Goal: Task Accomplishment & Management: Complete application form

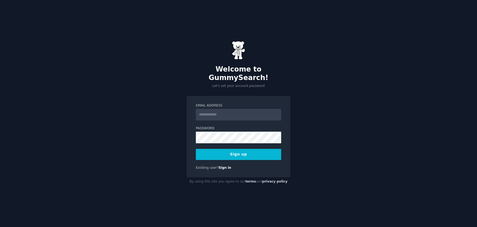
click at [227, 112] on input "Email Address" at bounding box center [238, 115] width 85 height 12
click at [359, 123] on div "Welcome to GummySearch! Let's set your account password Email Address Password …" at bounding box center [238, 113] width 477 height 227
click at [226, 166] on link "Sign in" at bounding box center [225, 168] width 13 height 4
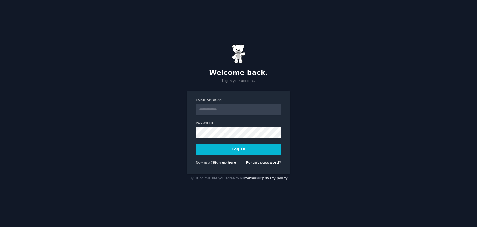
click at [303, 136] on div "Welcome back. Log in your account. Email Address Password Log In New user? Sign…" at bounding box center [238, 113] width 477 height 227
click at [224, 111] on input "Email Address" at bounding box center [238, 110] width 85 height 12
click at [221, 164] on link "Sign up here" at bounding box center [224, 163] width 23 height 4
click at [214, 110] on input "Email Address" at bounding box center [238, 110] width 85 height 12
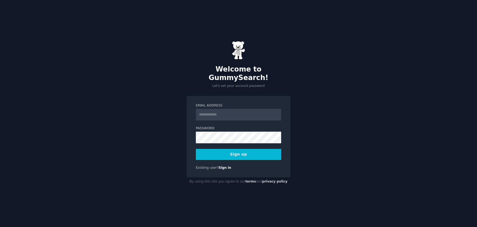
click at [178, 105] on div "Welcome to GummySearch! Let's set your account password Email Address Password …" at bounding box center [238, 113] width 477 height 227
click at [225, 111] on input "Email Address" at bounding box center [238, 115] width 85 height 12
type input "**********"
click at [196, 149] on button "Sign up" at bounding box center [238, 154] width 85 height 11
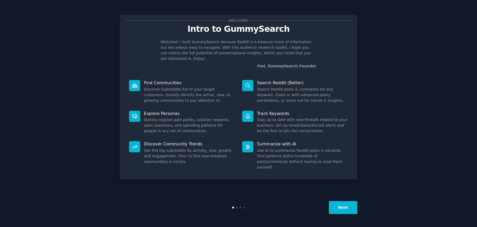
click at [347, 209] on button "Next" at bounding box center [343, 207] width 28 height 13
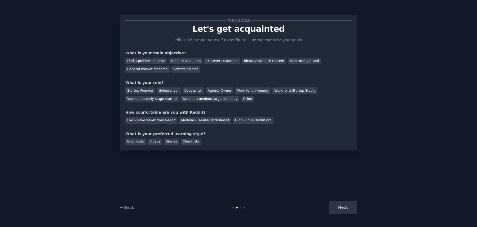
click at [347, 209] on div "Next" at bounding box center [317, 207] width 79 height 13
click at [155, 62] on div "Find a problem to solve" at bounding box center [146, 61] width 42 height 7
click at [190, 60] on div "Validate a solution" at bounding box center [186, 61] width 34 height 7
click at [153, 60] on div "Find a problem to solve" at bounding box center [146, 61] width 42 height 7
click at [244, 102] on div "Other" at bounding box center [247, 99] width 13 height 7
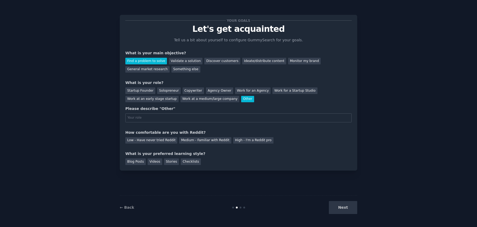
click at [172, 119] on input "text" at bounding box center [238, 118] width 226 height 9
click at [151, 89] on div "Startup Founder" at bounding box center [140, 91] width 30 height 7
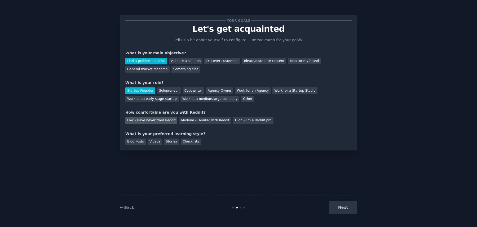
click at [167, 121] on div "Low - Have never tried Reddit" at bounding box center [151, 120] width 52 height 7
click at [140, 145] on div "Your goals Let's get acquainted Tell us a bit about yourself to configure Gummy…" at bounding box center [239, 83] width 238 height 136
click at [152, 144] on div "Videos" at bounding box center [155, 142] width 15 height 7
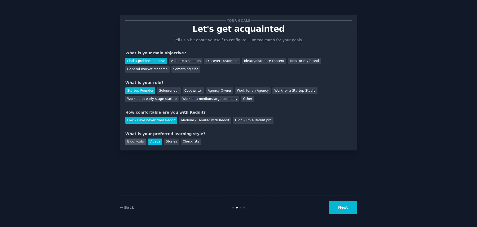
click at [138, 142] on div "Blog Posts" at bounding box center [135, 142] width 20 height 7
click at [344, 210] on button "Next" at bounding box center [343, 207] width 28 height 13
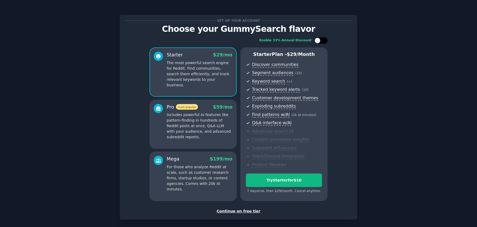
click at [322, 39] on div at bounding box center [321, 40] width 13 height 6
click at [322, 40] on div at bounding box center [325, 41] width 6 height 6
checkbox input "false"
click at [248, 212] on div "Continue on free tier" at bounding box center [238, 212] width 226 height 6
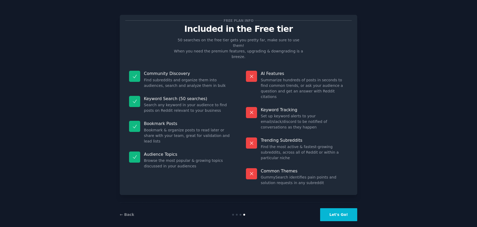
click at [338, 208] on button "Let's Go!" at bounding box center [338, 214] width 37 height 13
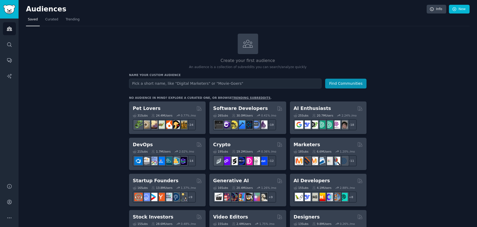
click at [146, 84] on input "text" at bounding box center [225, 84] width 193 height 10
type input "m"
click at [325, 79] on button "Find Communities" at bounding box center [345, 84] width 41 height 10
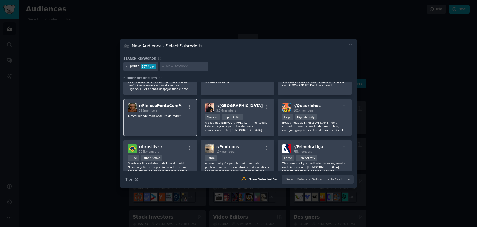
scroll to position [90, 0]
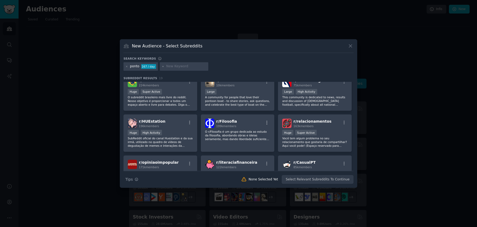
click at [351, 47] on icon at bounding box center [351, 46] width 6 height 6
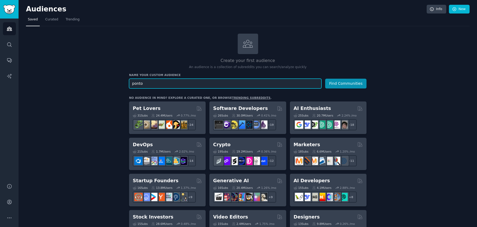
click at [140, 83] on input "ponto" at bounding box center [225, 84] width 193 height 10
type input "cartão de pontos"
click at [325, 79] on button "Find Communities" at bounding box center [345, 84] width 41 height 10
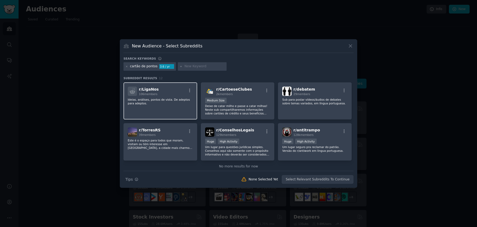
scroll to position [90, 0]
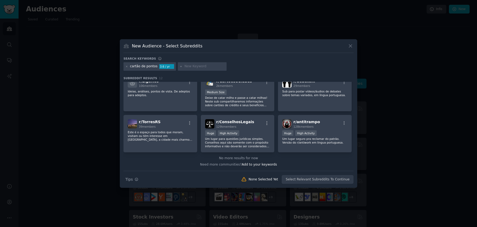
click at [350, 47] on icon at bounding box center [351, 46] width 6 height 6
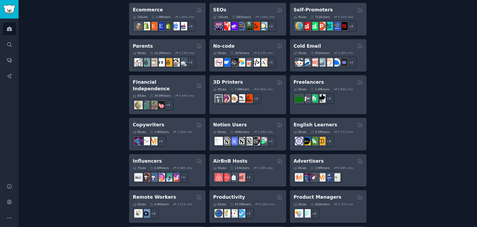
scroll to position [385, 0]
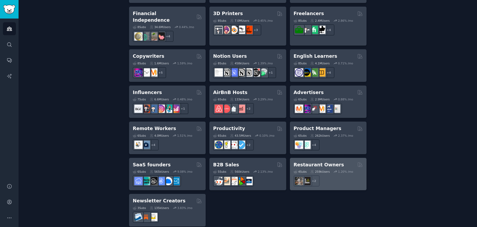
click at [339, 176] on div "+ 2" at bounding box center [328, 181] width 69 height 11
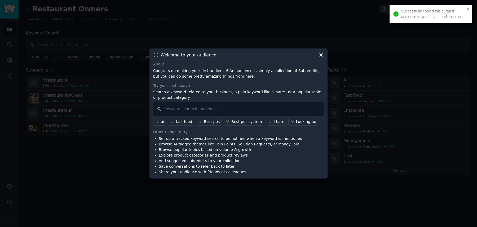
click at [323, 55] on icon at bounding box center [321, 55] width 6 height 6
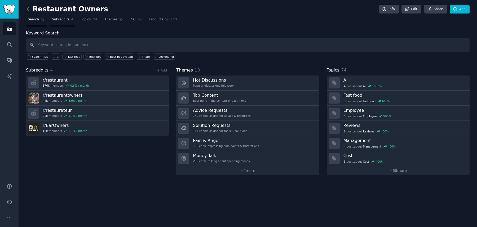
click at [64, 18] on span "Subreddits" at bounding box center [61, 19] width 18 height 5
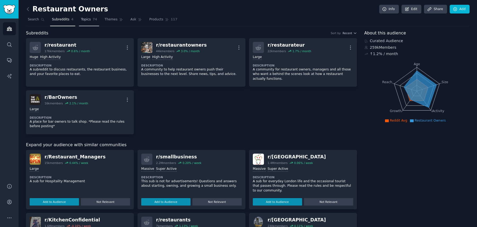
click at [81, 18] on span "Topics" at bounding box center [86, 19] width 10 height 5
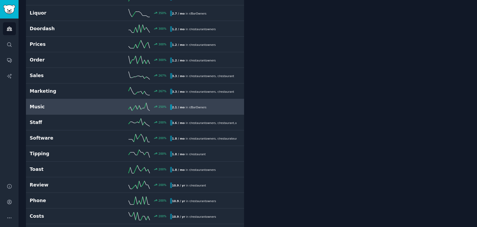
scroll to position [208, 0]
